Goal: Use online tool/utility: Utilize a website feature to perform a specific function

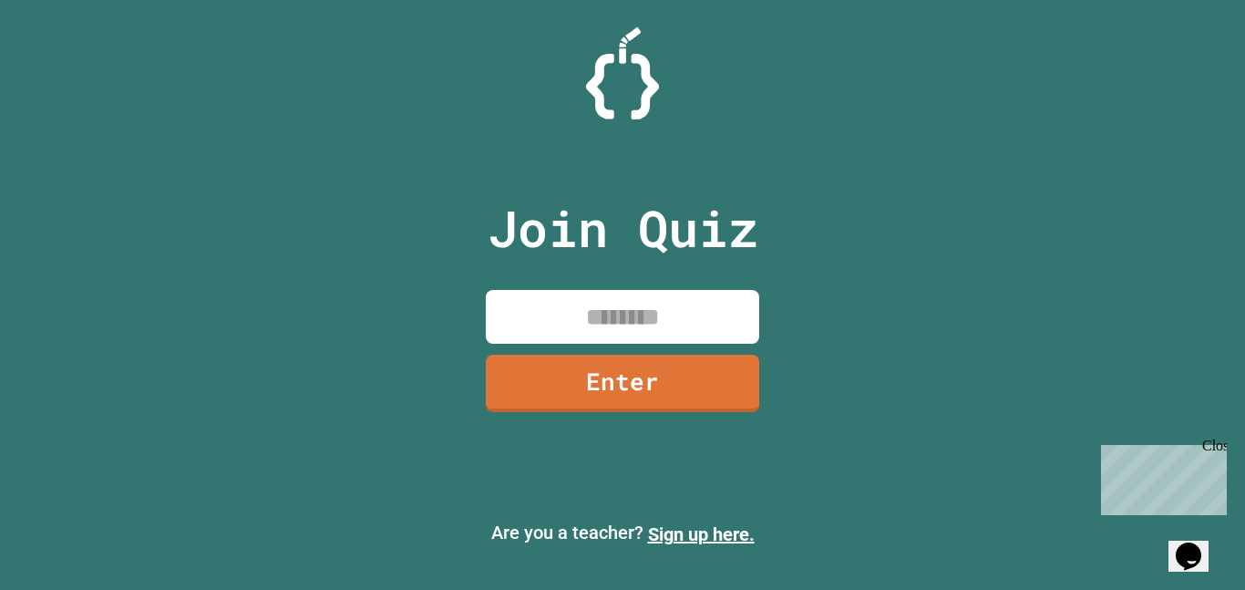
click at [544, 292] on input at bounding box center [622, 317] width 273 height 54
click at [681, 360] on link "Enter" at bounding box center [622, 382] width 273 height 57
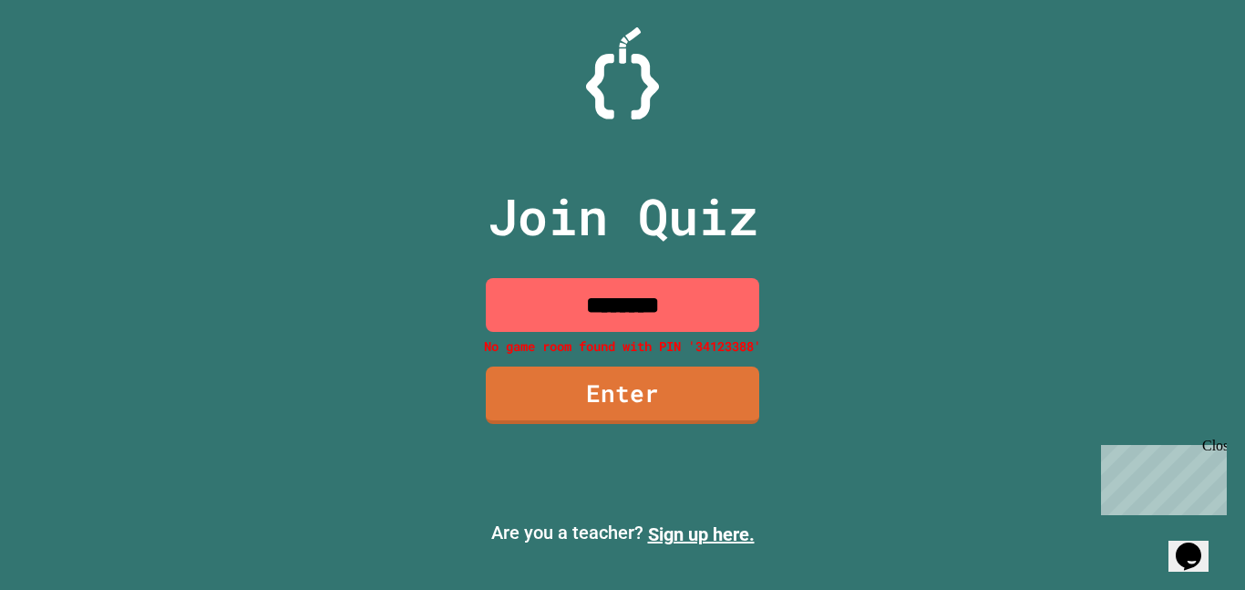
click at [650, 303] on input "********" at bounding box center [622, 305] width 273 height 54
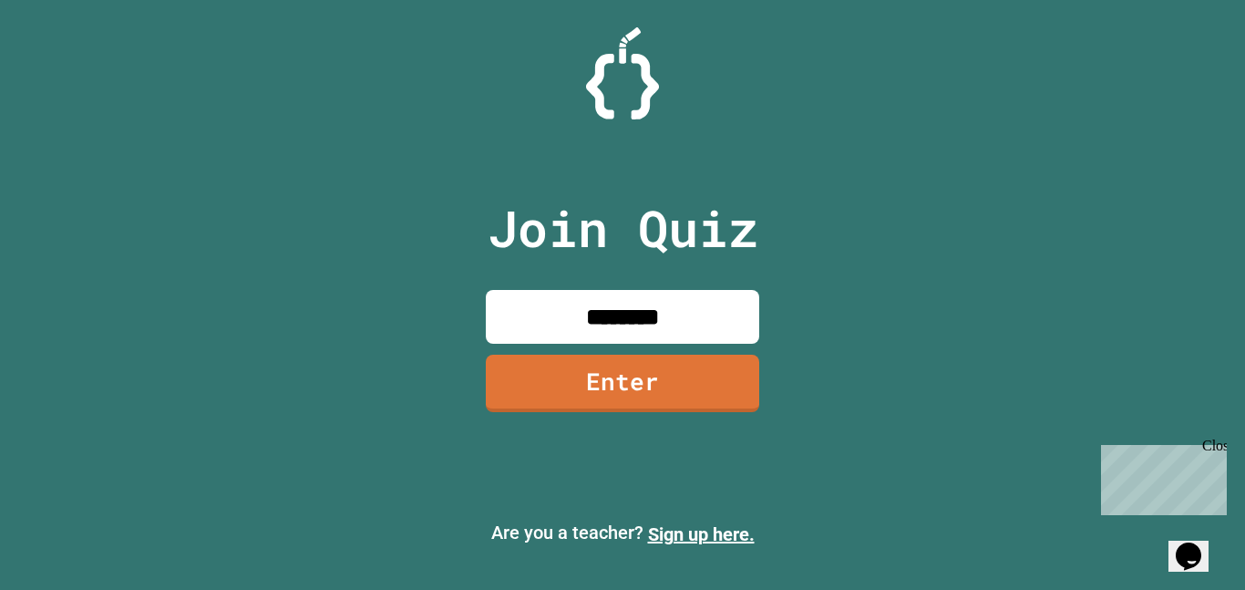
click at [646, 375] on link "Enter" at bounding box center [622, 382] width 273 height 57
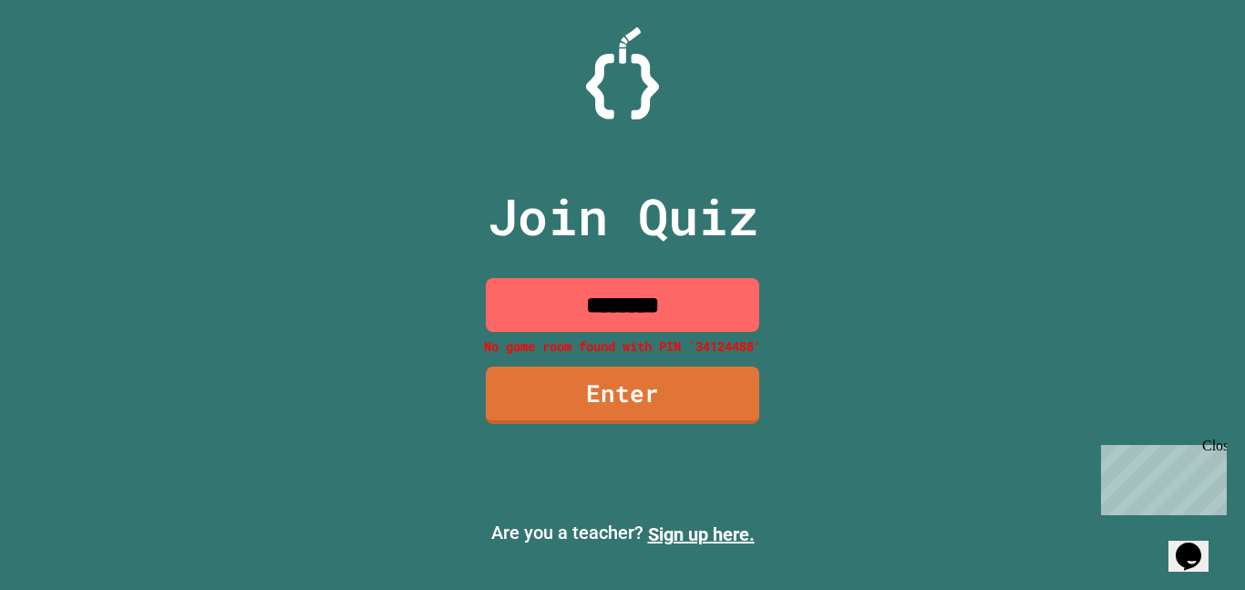
click at [730, 309] on input "********" at bounding box center [622, 305] width 273 height 54
click at [733, 304] on input "********" at bounding box center [622, 305] width 273 height 54
click at [733, 289] on input "********" at bounding box center [622, 305] width 273 height 54
click at [720, 322] on input "********" at bounding box center [622, 305] width 273 height 54
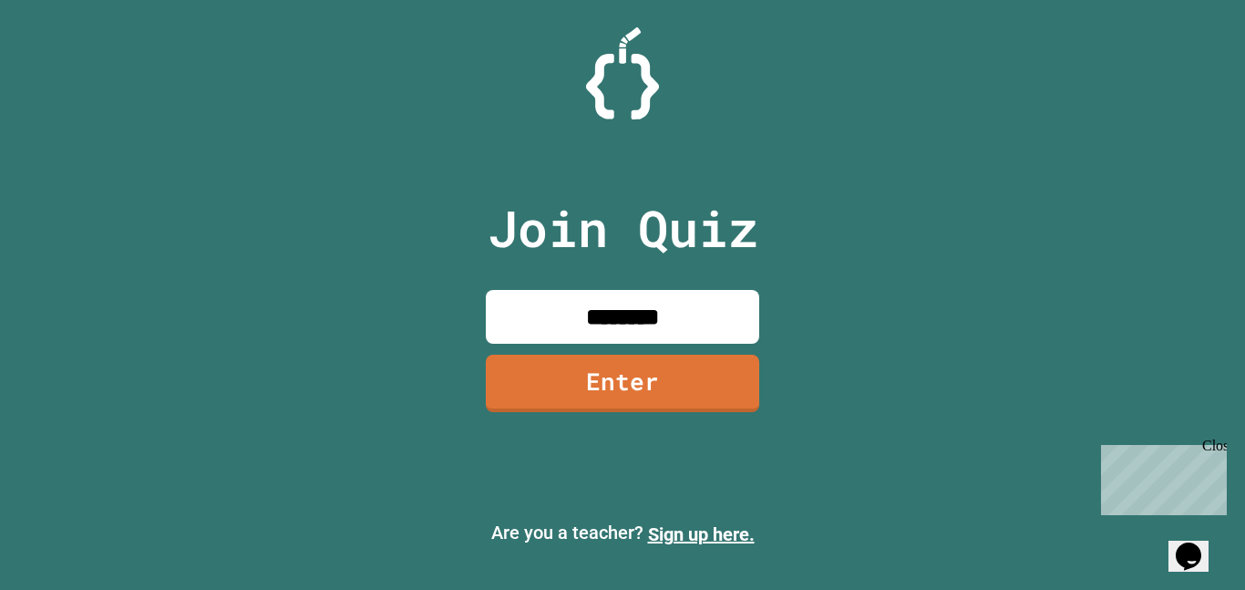
type input "********"
click at [693, 374] on link "Enter" at bounding box center [622, 382] width 273 height 57
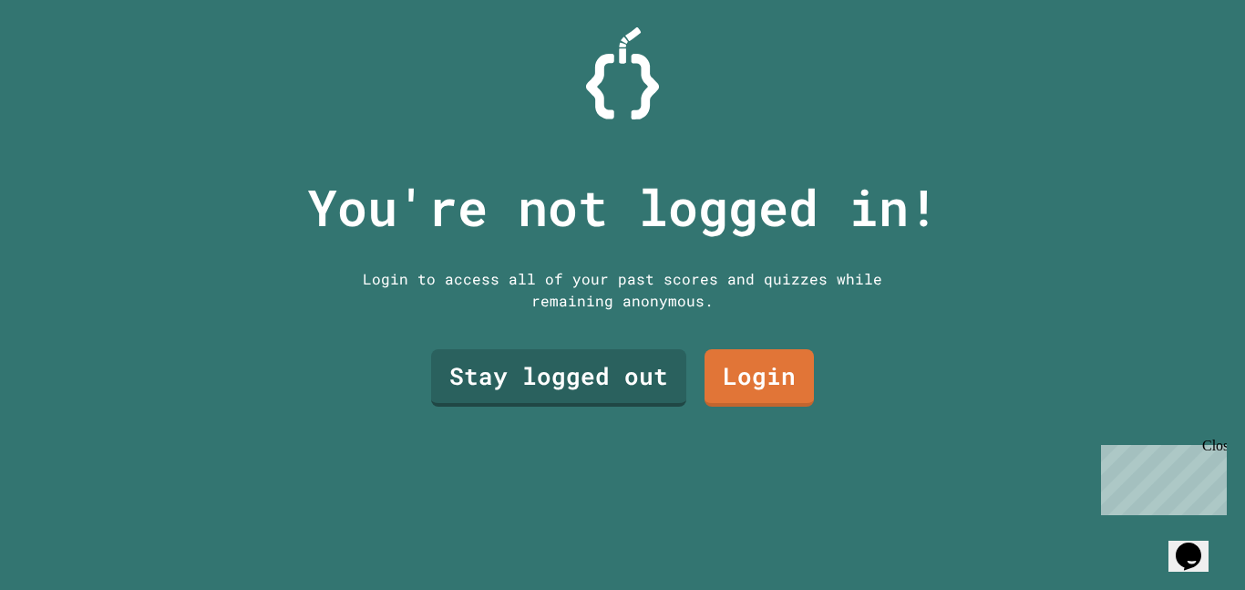
click at [600, 396] on link "Stay logged out" at bounding box center [558, 377] width 255 height 57
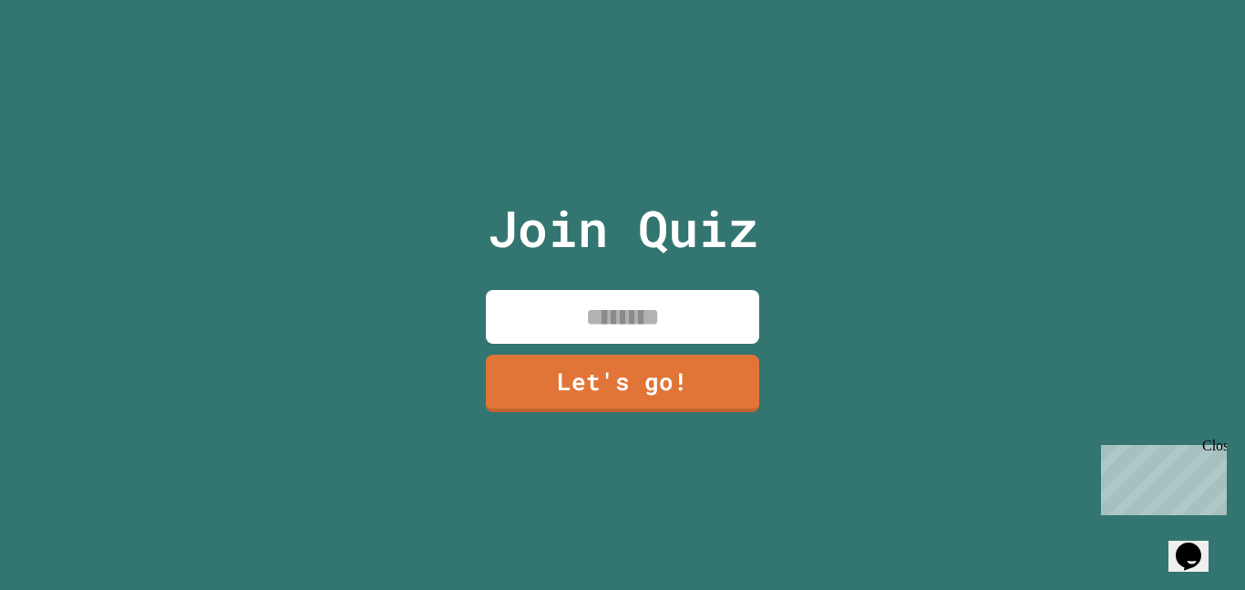
click at [717, 303] on input at bounding box center [622, 317] width 273 height 54
type input "********"
click at [713, 375] on link "Let's go!" at bounding box center [622, 382] width 273 height 57
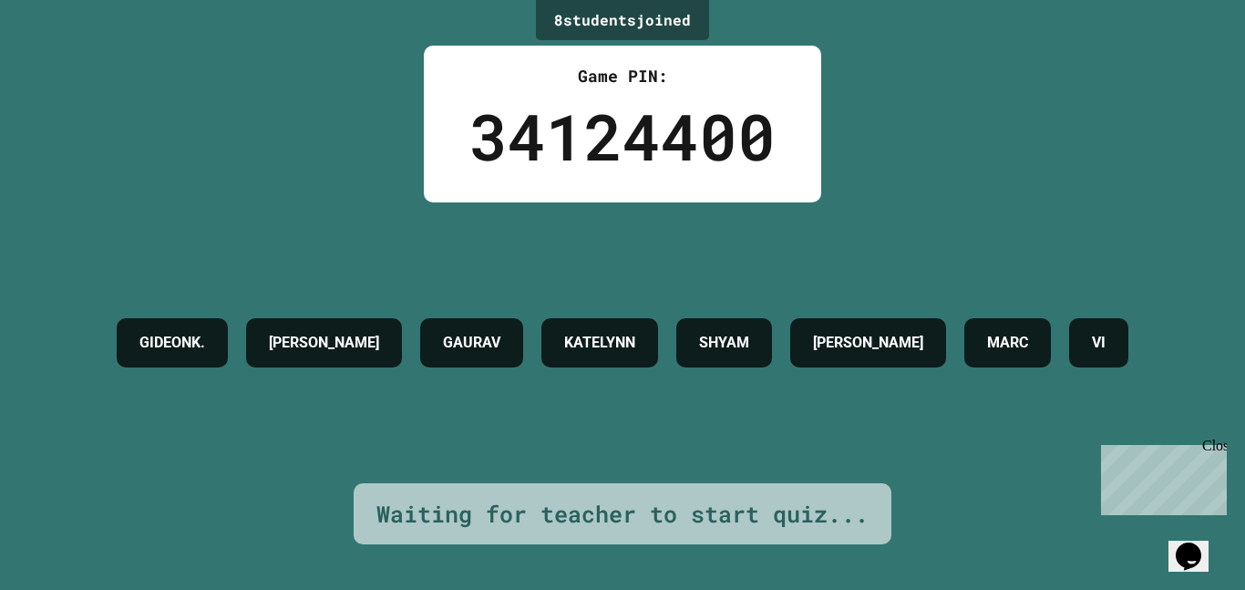
click at [405, 232] on div "GIDEONK. LEILANI GAURAV KATELYNN SHYAM LOGAN MARC VI" at bounding box center [623, 342] width 1030 height 281
click at [404, 232] on div "GIDEONK. LEILANI GAURAV KATELYNN SHYAM LOGAN MARC VI" at bounding box center [623, 342] width 1030 height 281
click at [405, 232] on div "GIDEONK. LEILANI GAURAV KATELYNN SHYAM LOGAN MARC VI" at bounding box center [623, 342] width 1030 height 281
click at [405, 233] on div "GIDEONK. LEILANI GAURAV KATELYNN SHYAM LOGAN MARC VI" at bounding box center [623, 342] width 1030 height 281
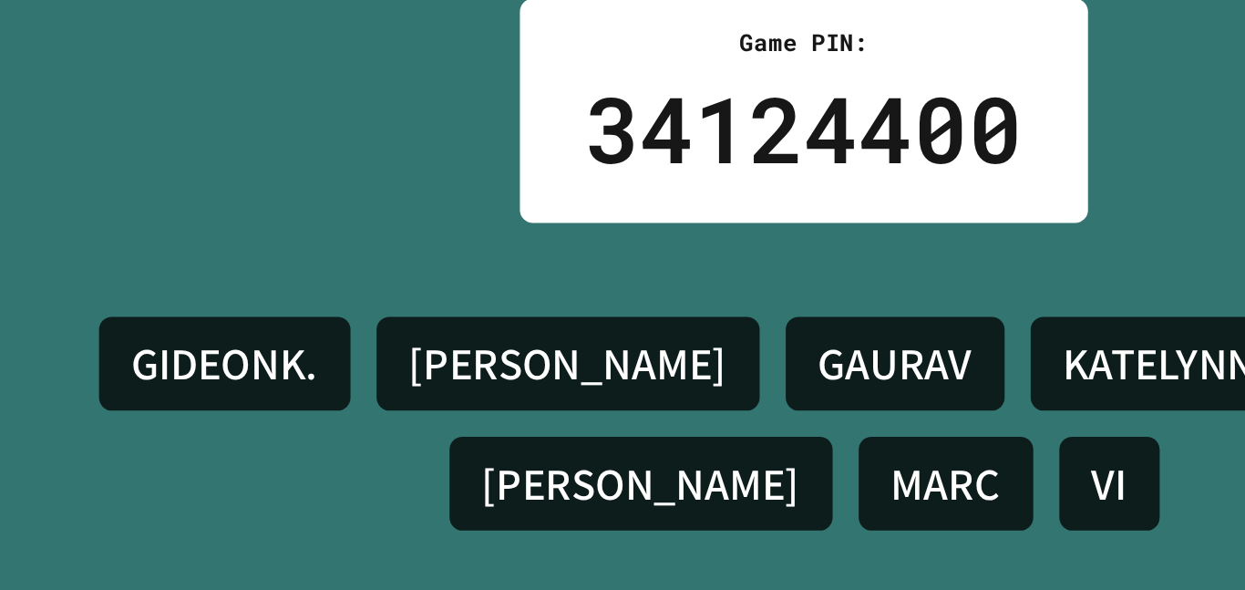
click at [132, 165] on div "8 student s joined Game PIN: 34124400 GIDEONK. [PERSON_NAME] GAURAV [PERSON_NAM…" at bounding box center [622, 295] width 1245 height 590
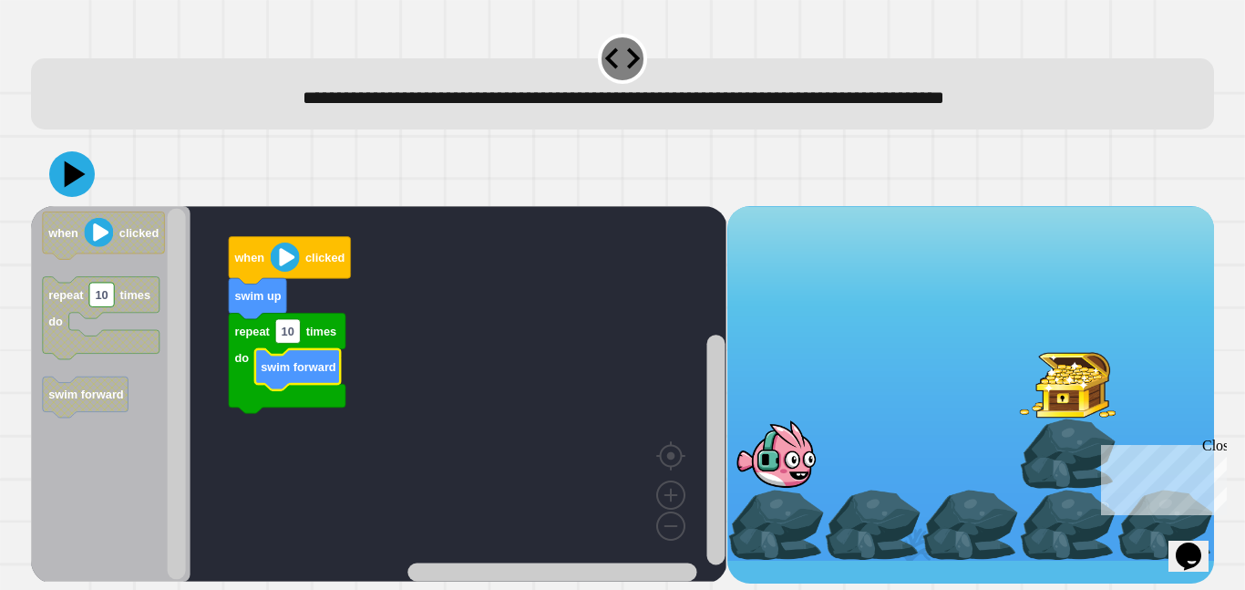
click at [80, 170] on icon at bounding box center [72, 174] width 46 height 46
type input "*"
click at [82, 177] on icon at bounding box center [72, 174] width 46 height 46
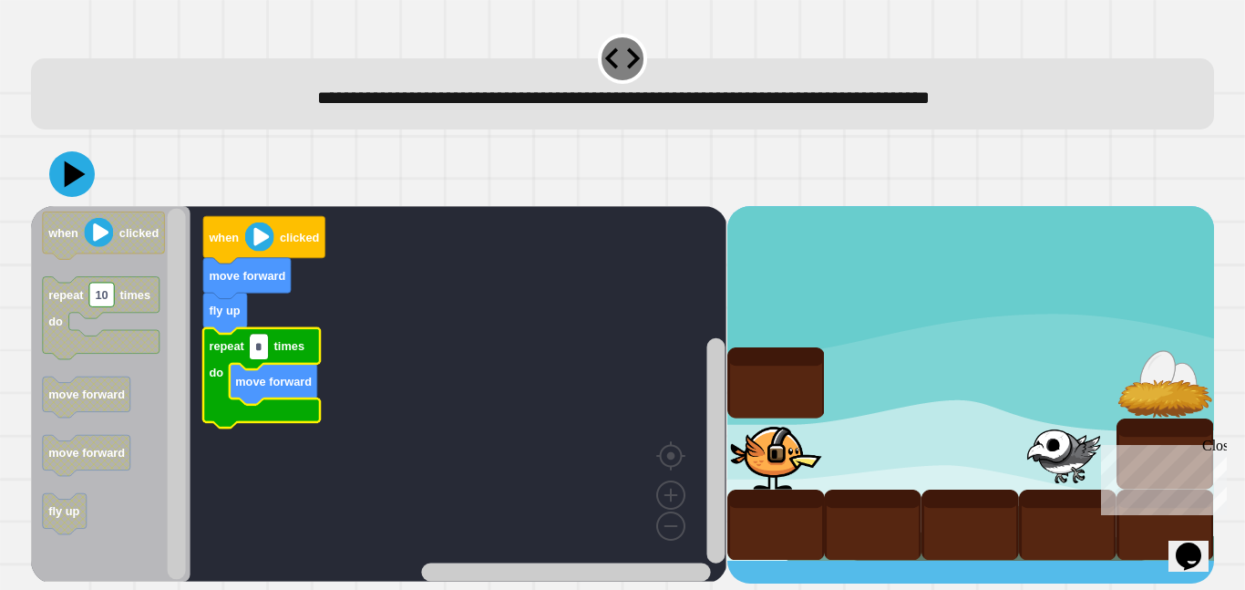
type input "*"
click at [69, 173] on icon at bounding box center [75, 173] width 21 height 26
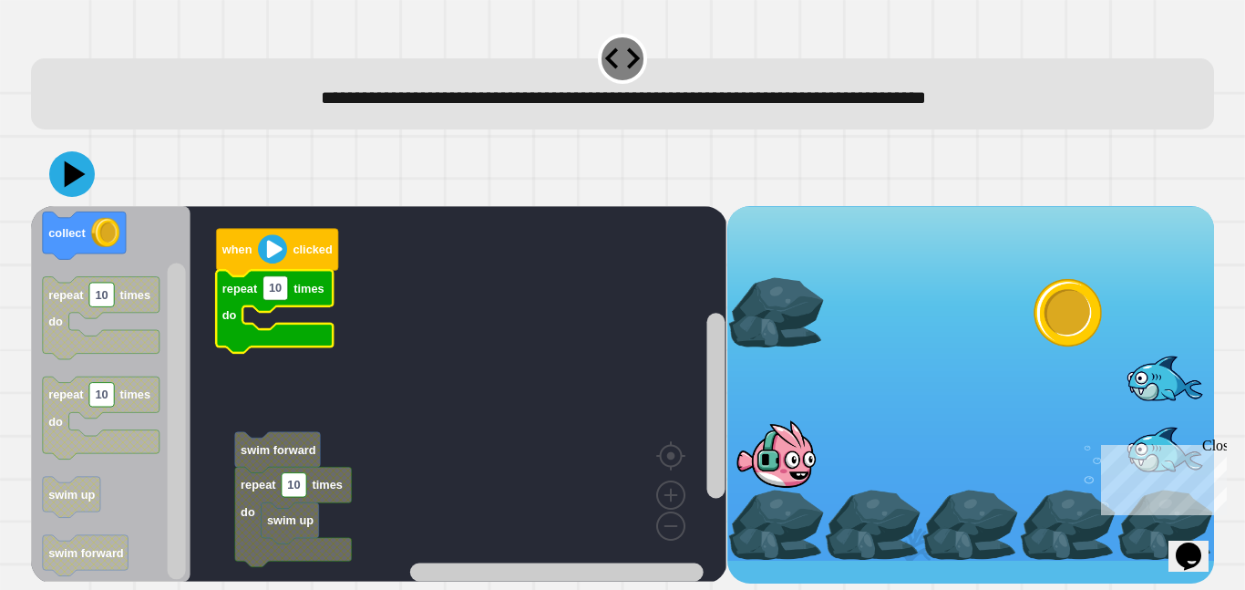
click at [290, 445] on text "swim forward" at bounding box center [279, 450] width 76 height 14
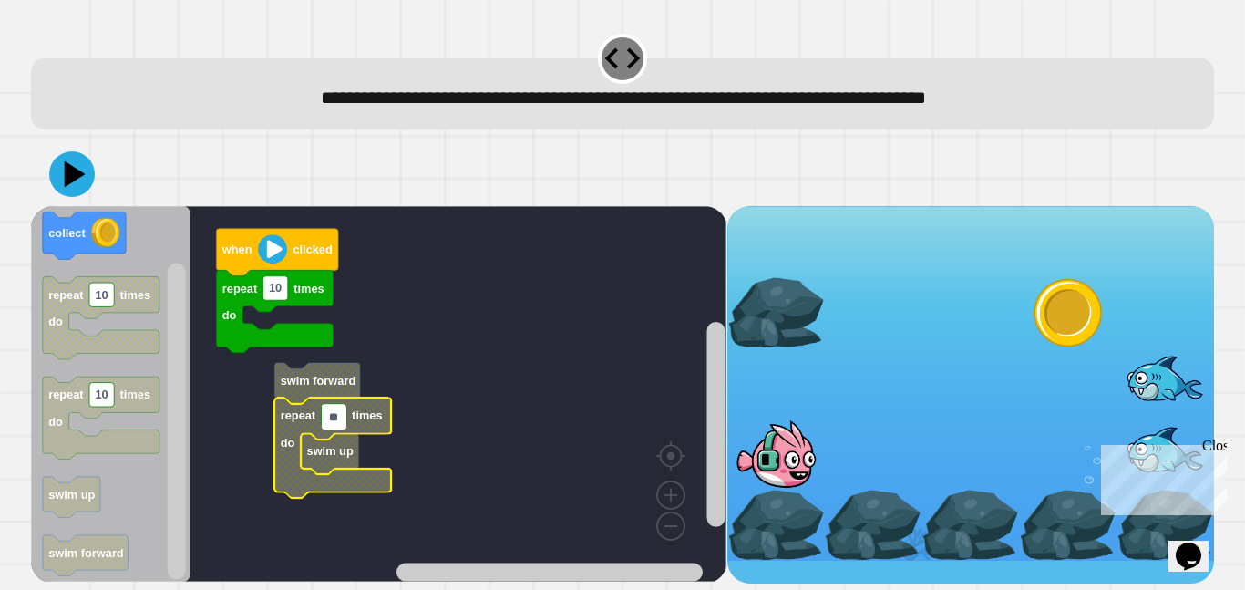
click at [318, 387] on text "swim forward" at bounding box center [319, 381] width 76 height 14
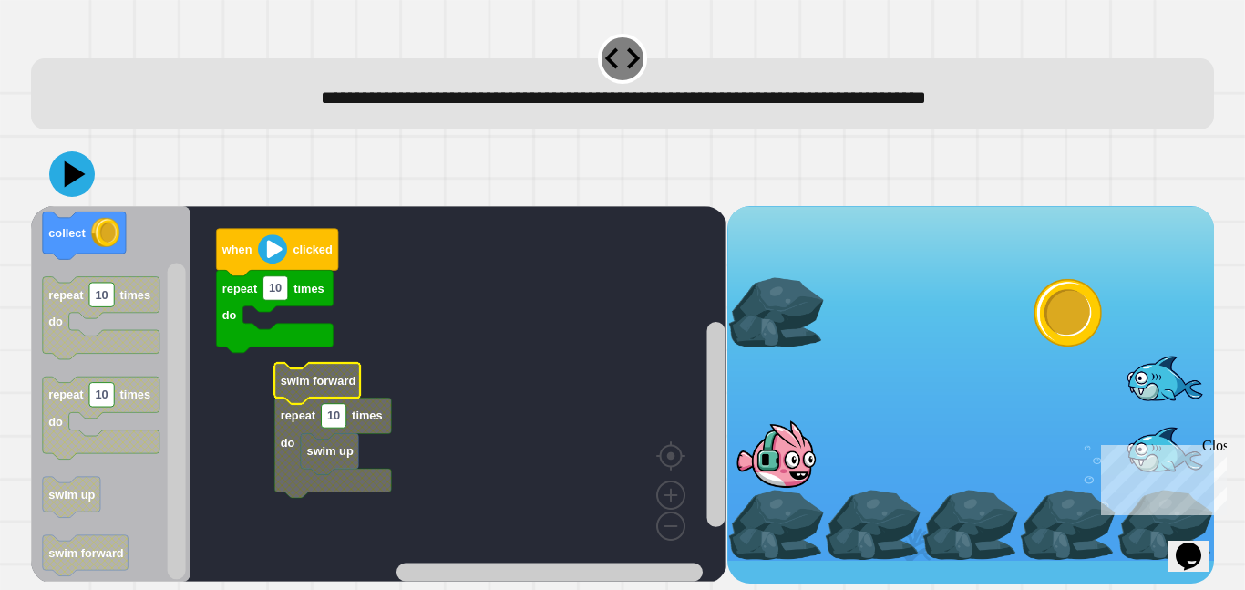
click at [309, 401] on icon "Blockly Workspace" at bounding box center [332, 447] width 117 height 100
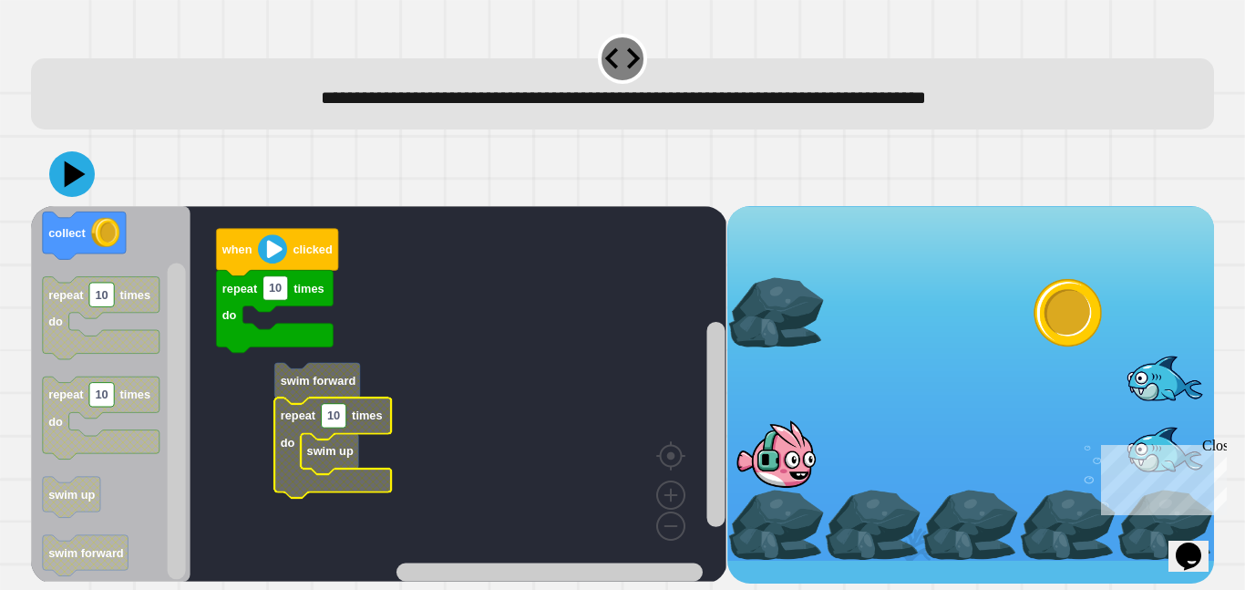
click at [303, 437] on icon "Blockly Workspace" at bounding box center [329, 454] width 57 height 41
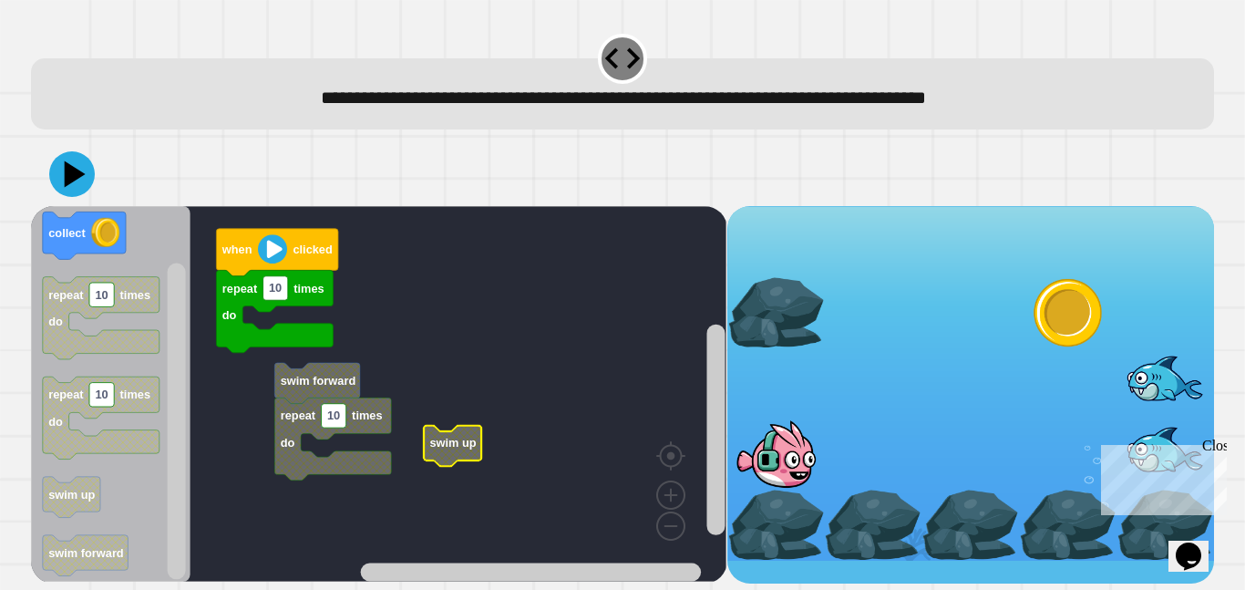
click at [293, 436] on icon "Blockly Workspace" at bounding box center [332, 438] width 117 height 82
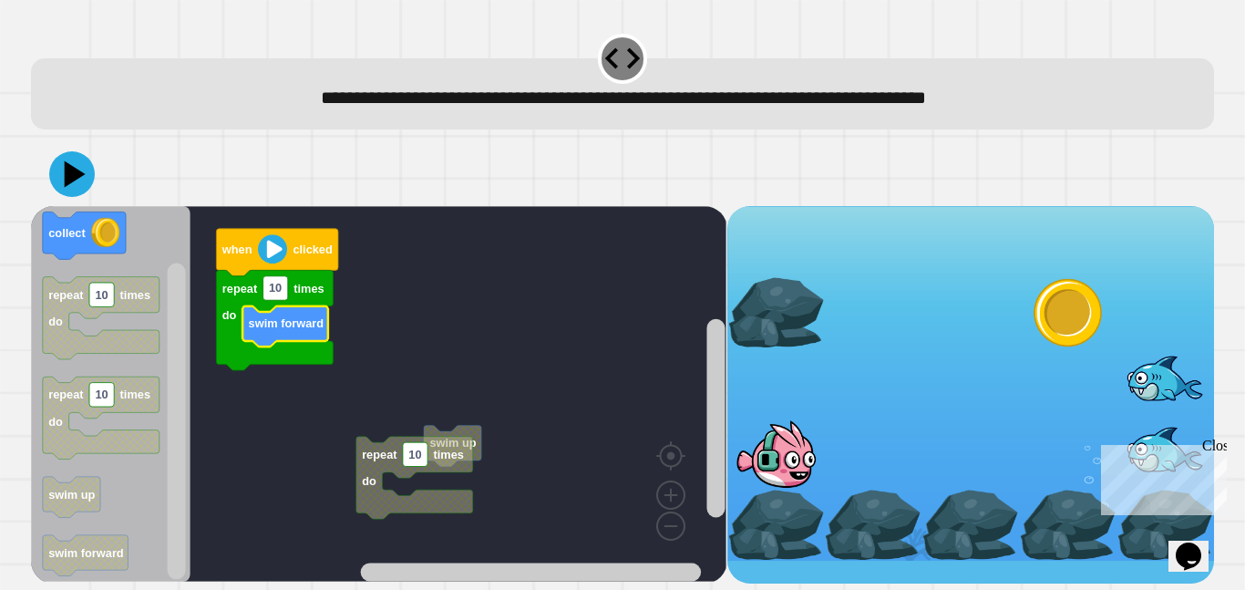
click at [277, 307] on icon "Blockly Workspace" at bounding box center [285, 326] width 86 height 41
type input "*"
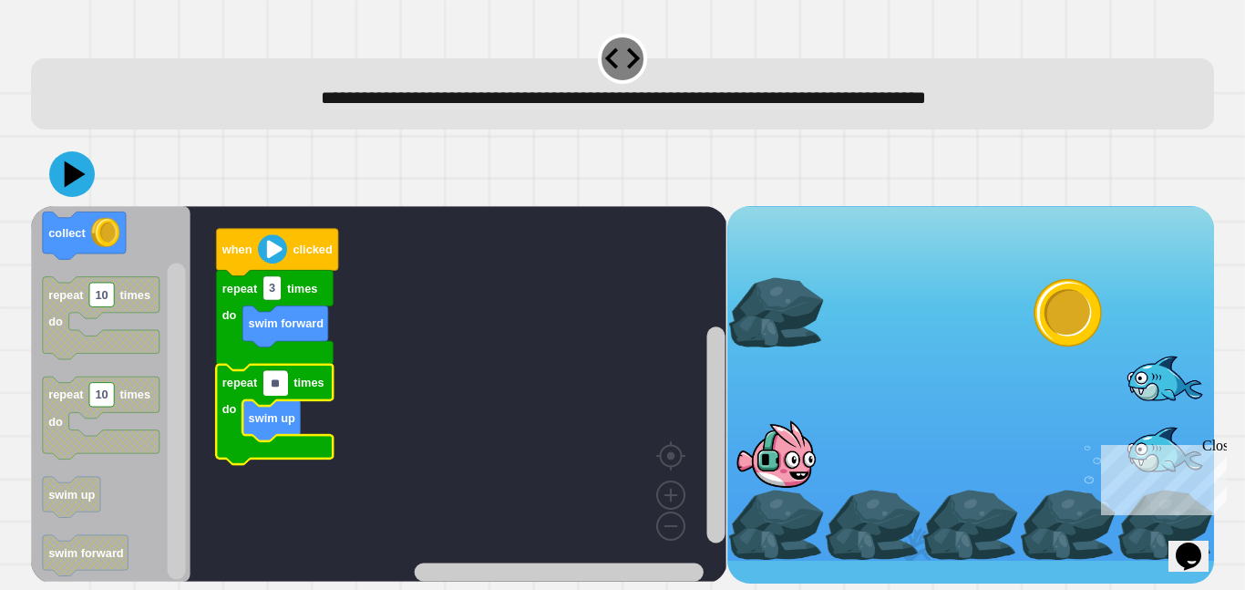
type input "*"
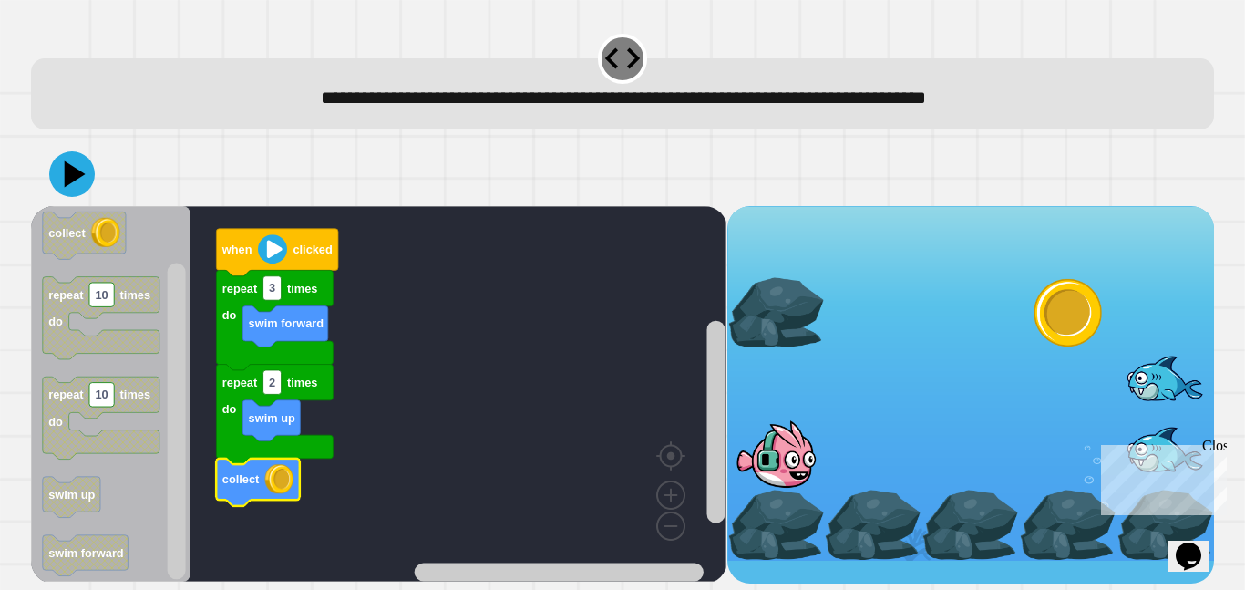
click at [75, 210] on icon "Blockly Workspace" at bounding box center [110, 393] width 159 height 375
click at [74, 182] on icon at bounding box center [72, 174] width 46 height 46
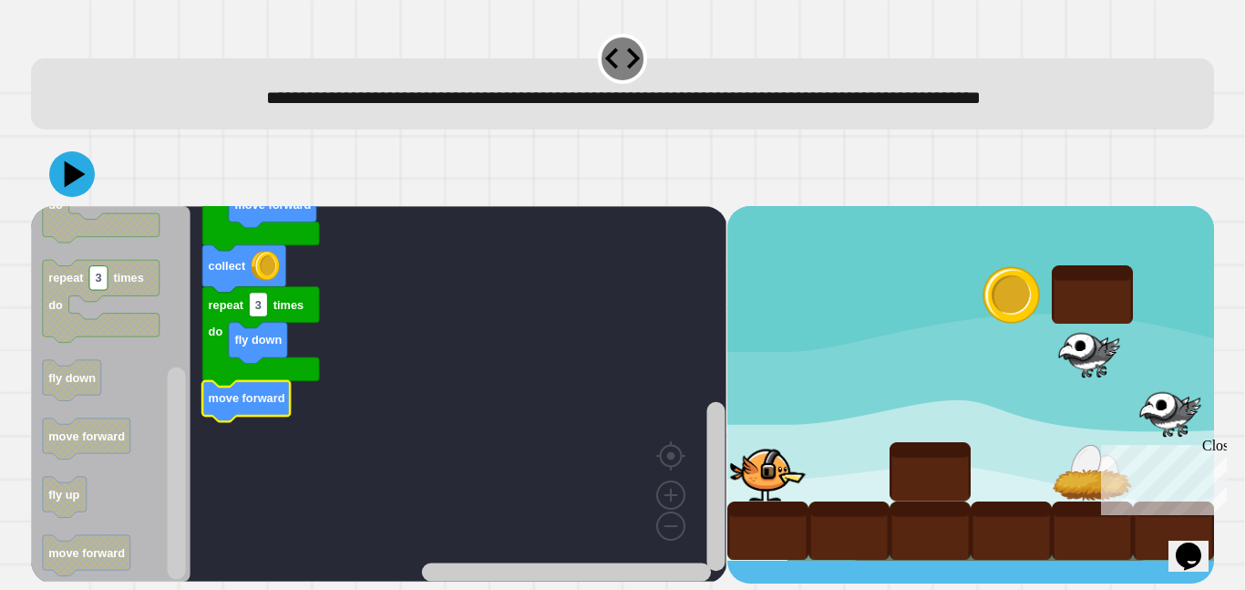
click at [88, 164] on icon at bounding box center [72, 174] width 46 height 46
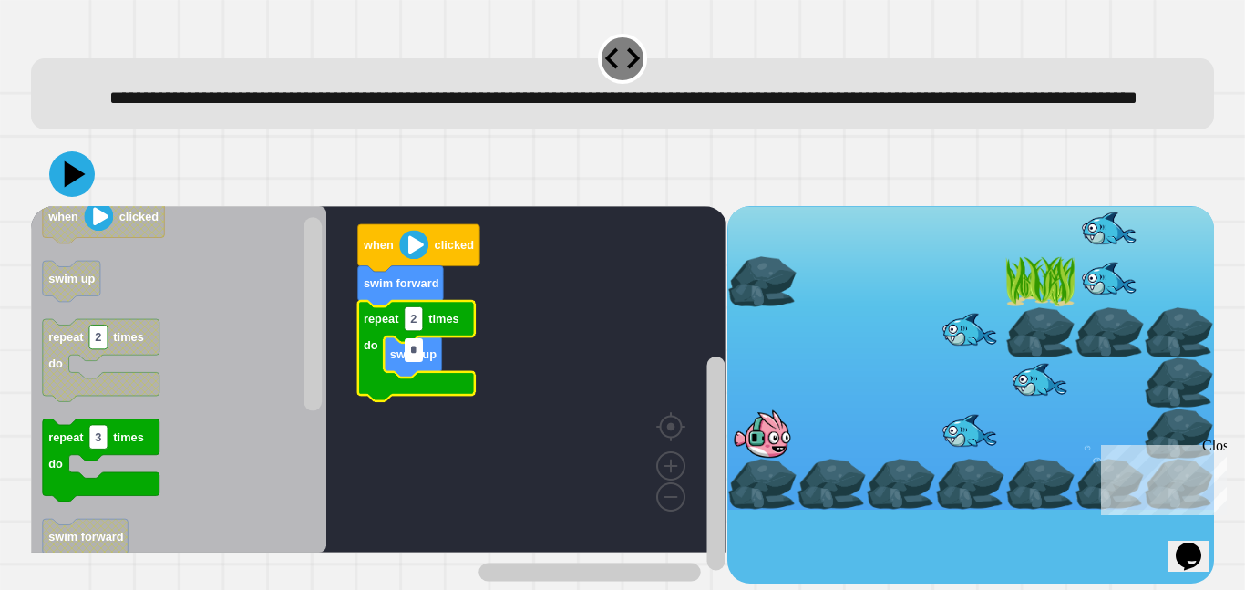
type input "*"
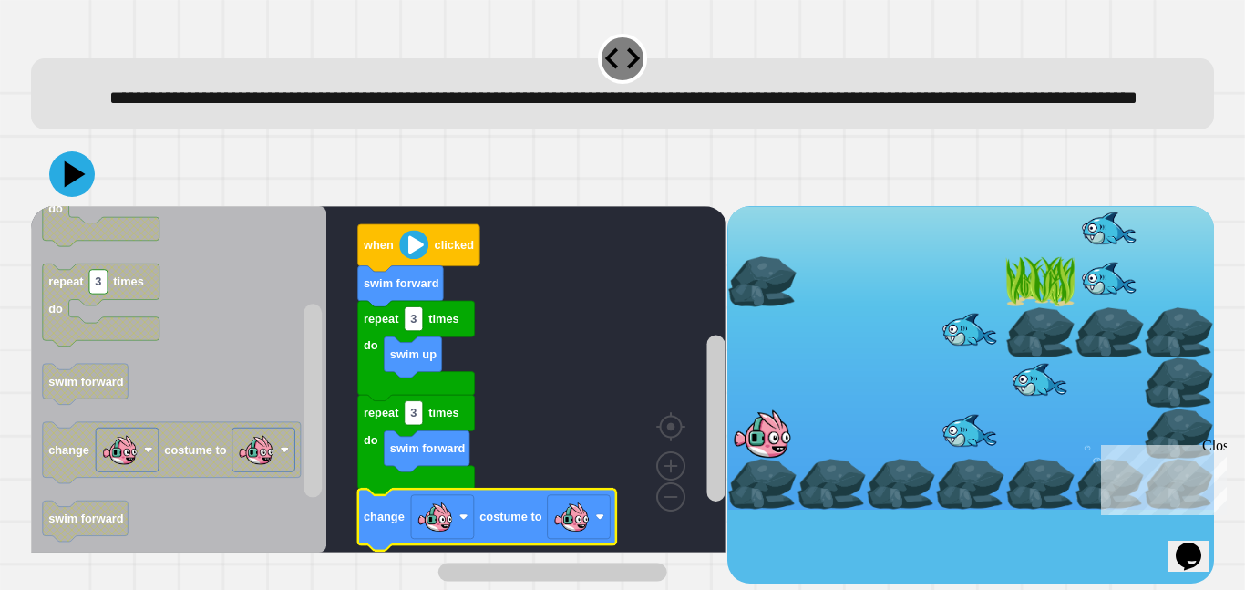
click at [595, 539] on rect "Blockly Workspace" at bounding box center [579, 517] width 63 height 44
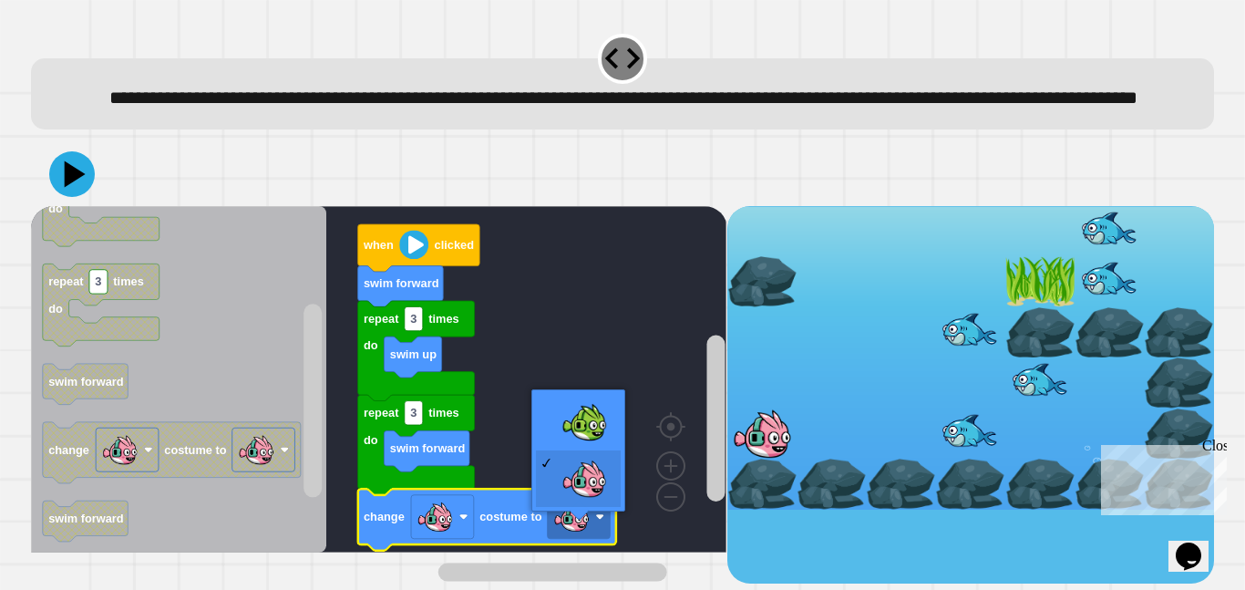
click at [576, 413] on rect "Blockly Workspace" at bounding box center [378, 379] width 695 height 346
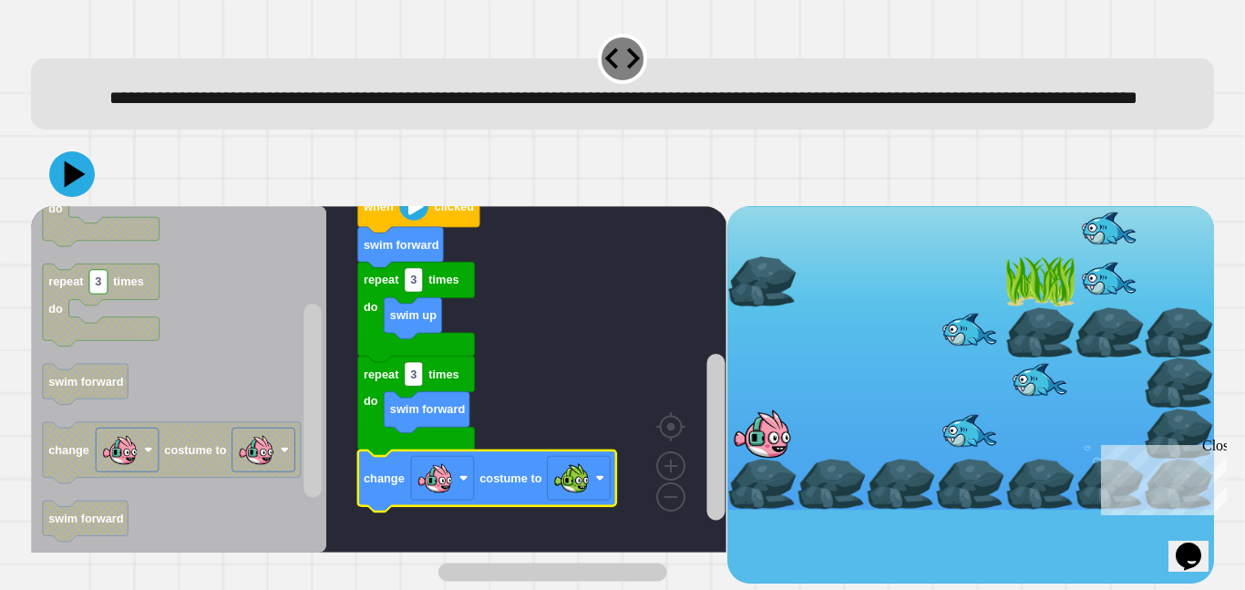
click at [71, 197] on icon at bounding box center [72, 174] width 46 height 46
